Goal: Check status

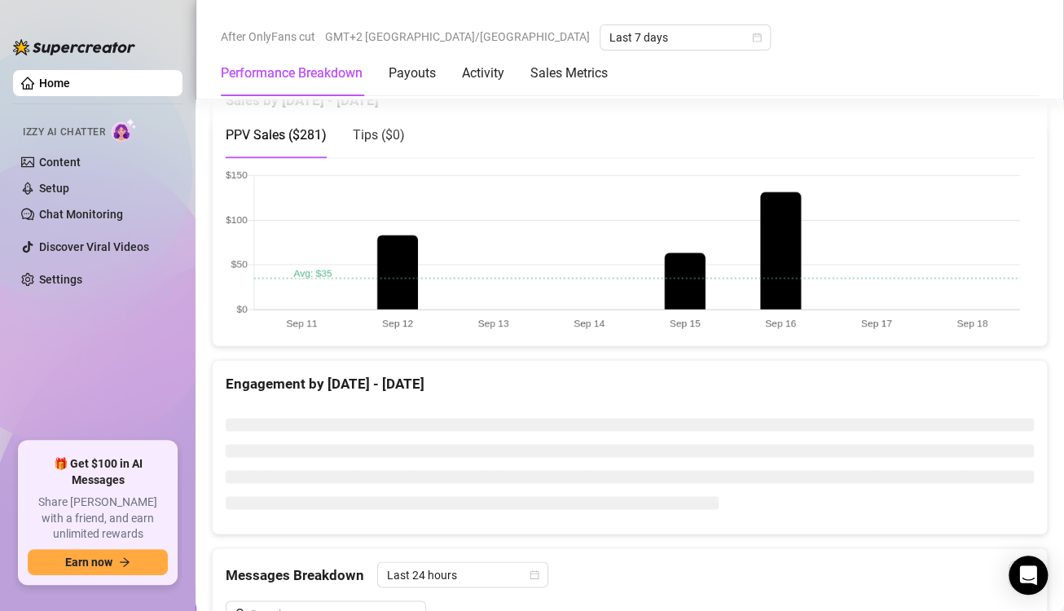
scroll to position [907, 0]
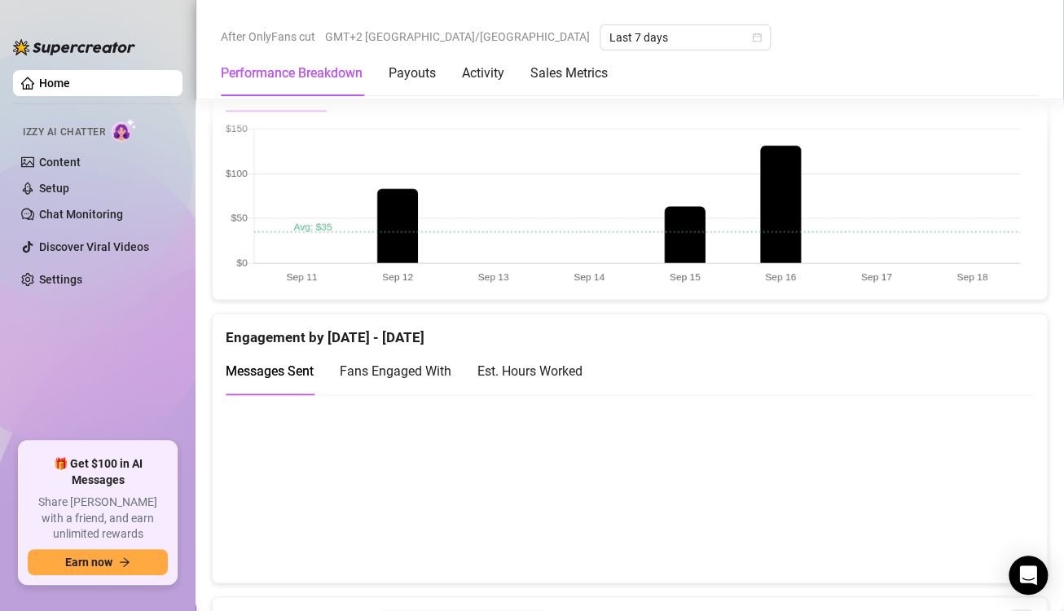
click at [964, 490] on canvas at bounding box center [623, 487] width 794 height 163
click at [964, 504] on canvas at bounding box center [623, 487] width 794 height 163
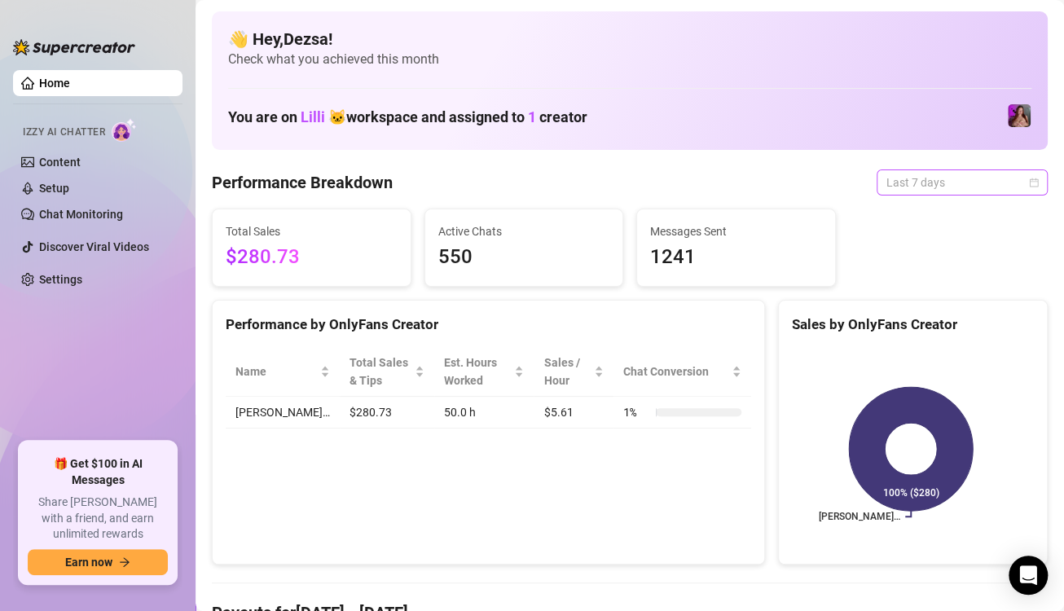
click at [986, 183] on span "Last 7 days" at bounding box center [962, 182] width 152 height 24
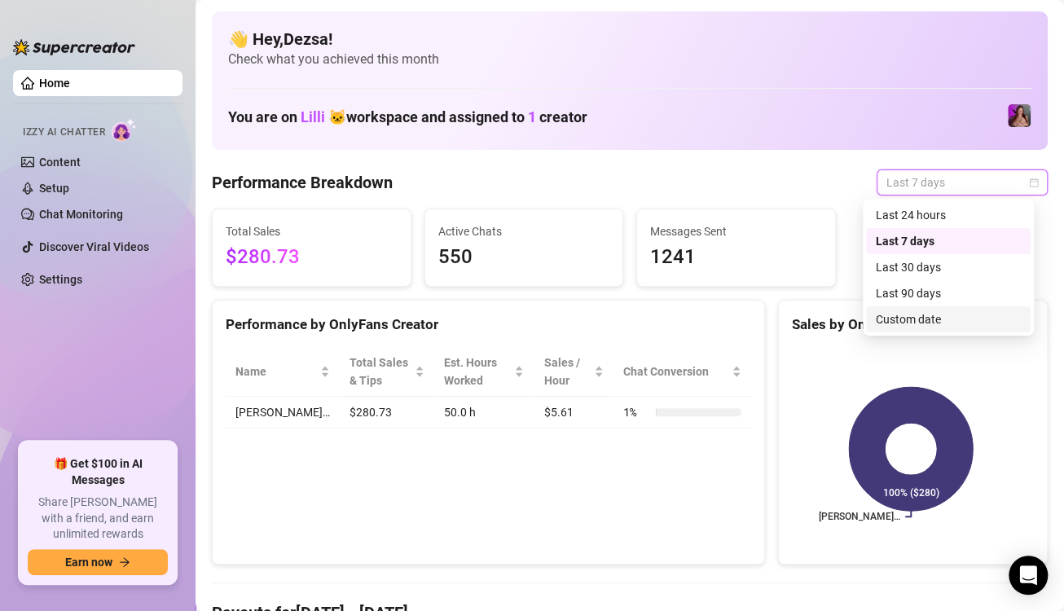
click at [905, 325] on div "Custom date" at bounding box center [948, 319] width 145 height 18
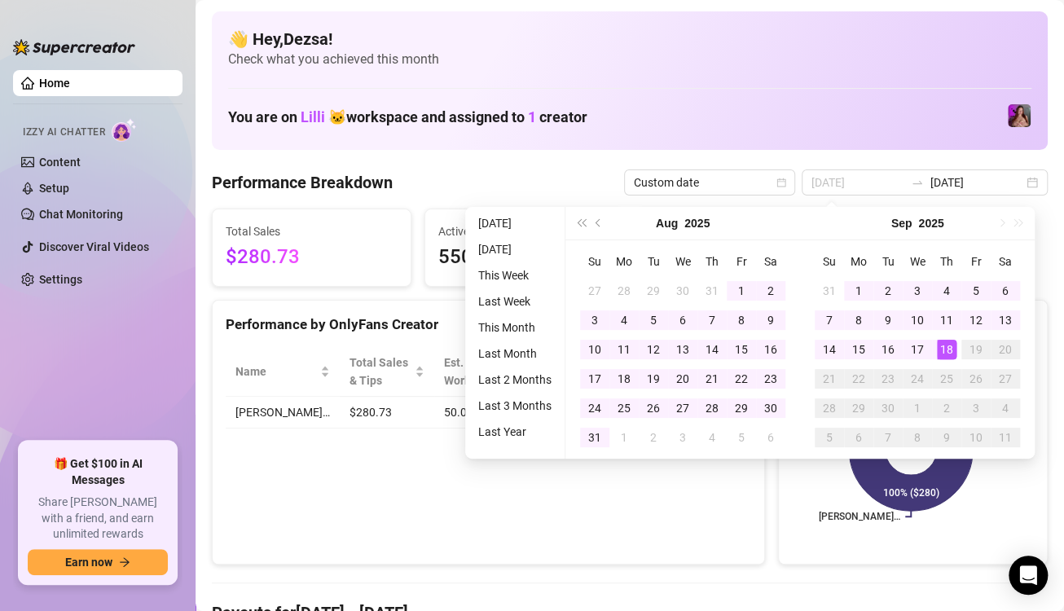
type input "[DATE]"
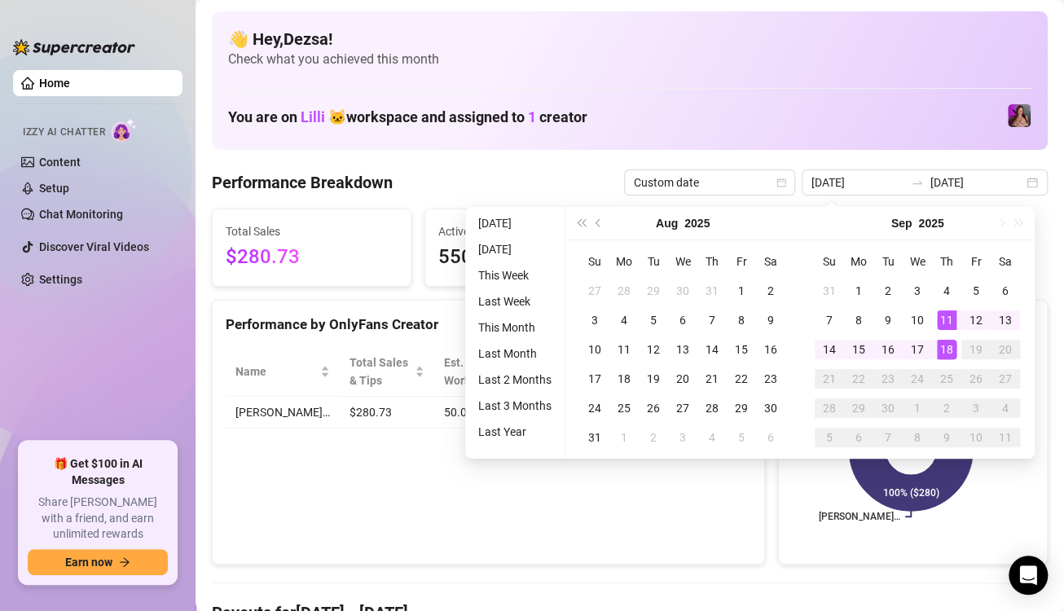
click at [828, 121] on div "You are on [PERSON_NAME] 🐱 workspace and assigned to 1 creator" at bounding box center [629, 116] width 803 height 35
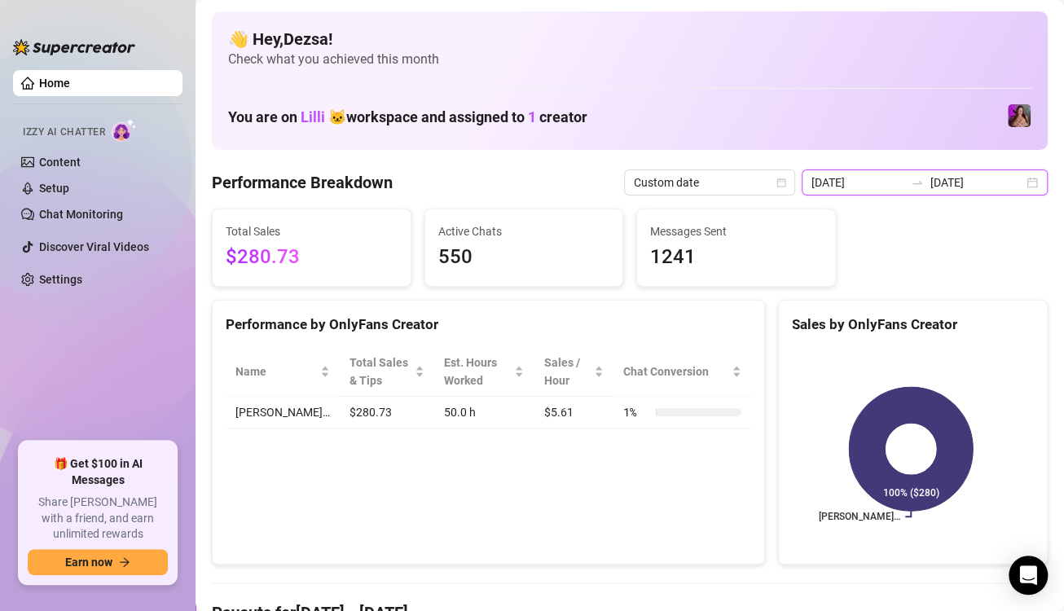
click at [994, 179] on input "[DATE]" at bounding box center [976, 182] width 93 height 18
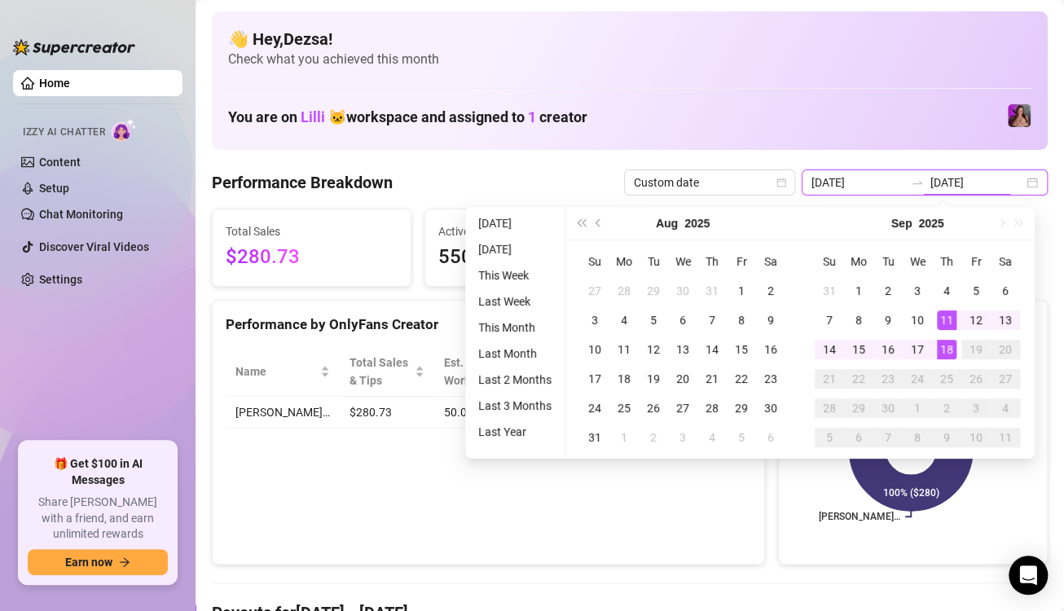
click at [1005, 179] on input "[DATE]" at bounding box center [976, 182] width 93 height 18
type input "[DATE]"
click at [858, 320] on div "8" at bounding box center [859, 320] width 20 height 20
click at [1012, 179] on div "[DATE] [DATE]" at bounding box center [925, 182] width 246 height 26
type input "[DATE]"
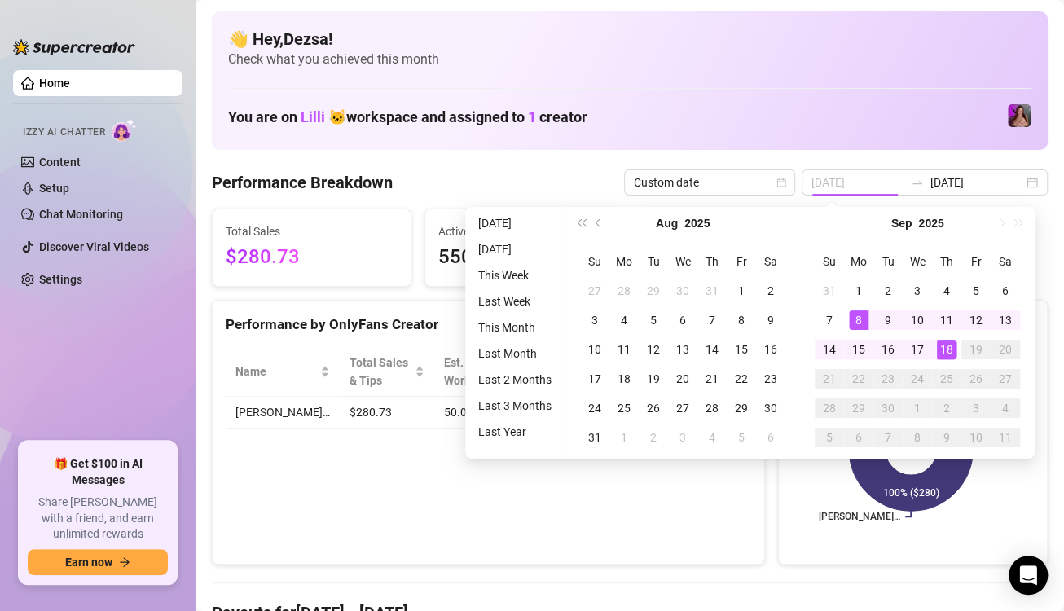
click at [952, 357] on div "18" at bounding box center [947, 350] width 20 height 20
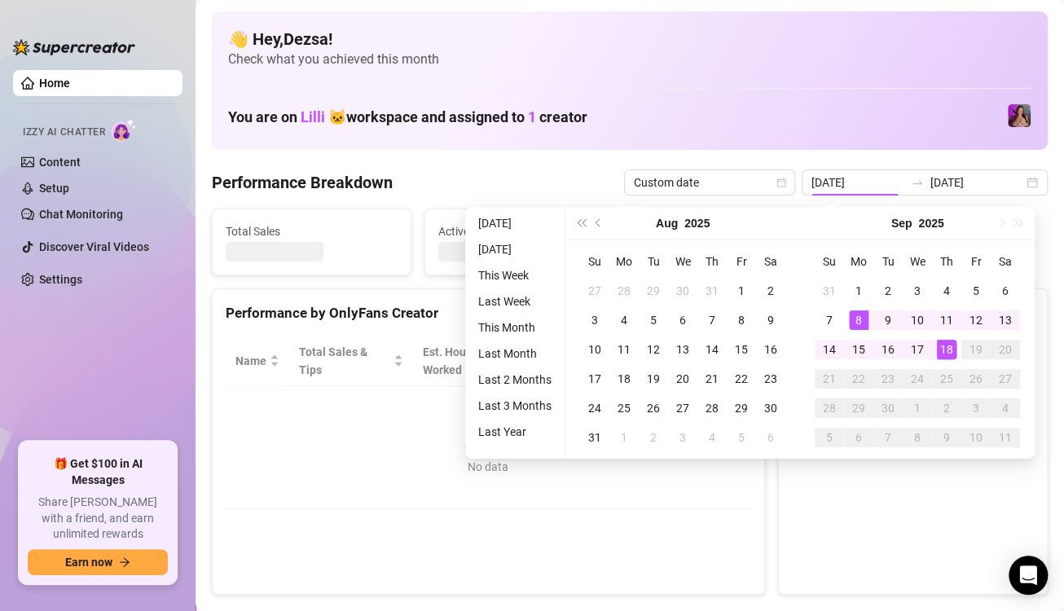
type input "[DATE]"
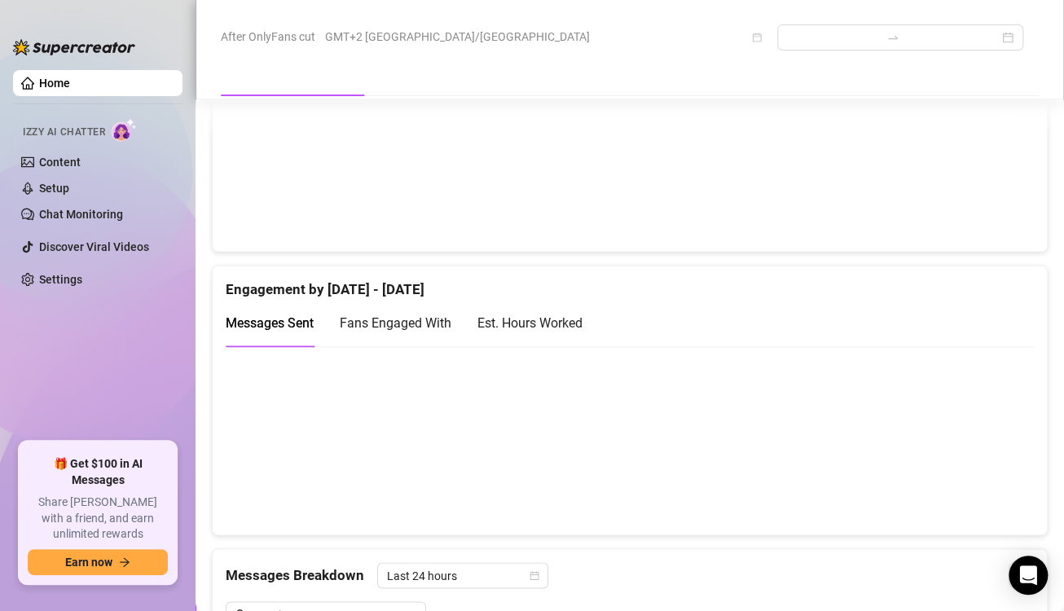
scroll to position [977, 0]
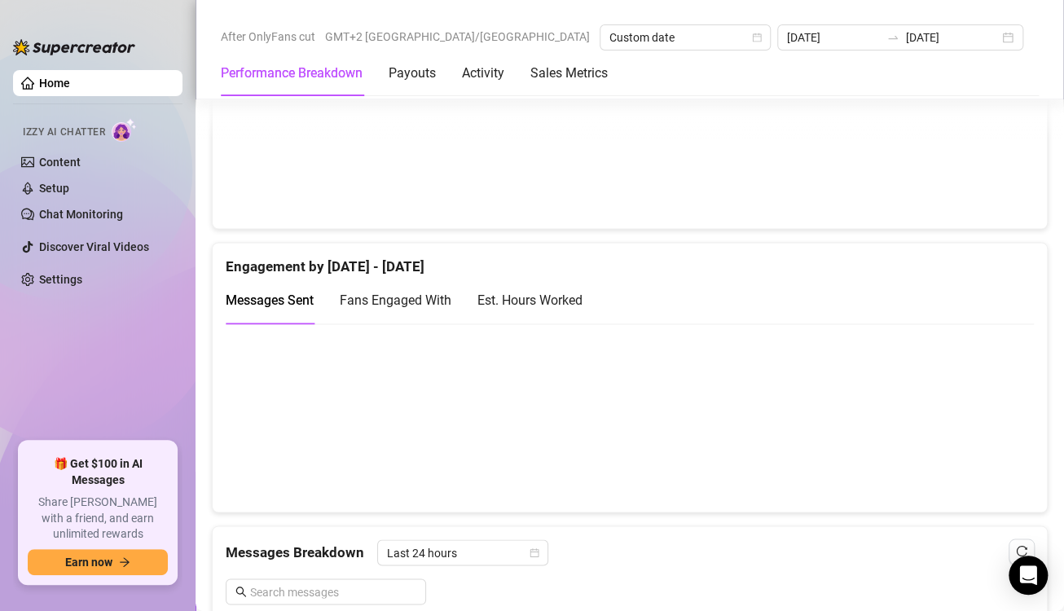
click at [996, 443] on canvas at bounding box center [623, 417] width 794 height 163
